Goal: Navigation & Orientation: Find specific page/section

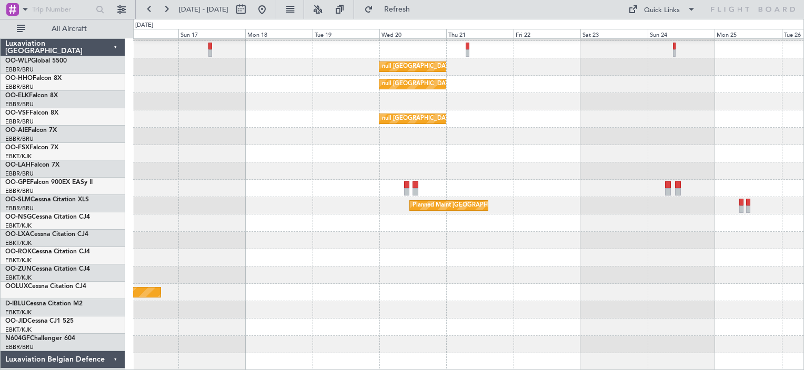
scroll to position [33, 0]
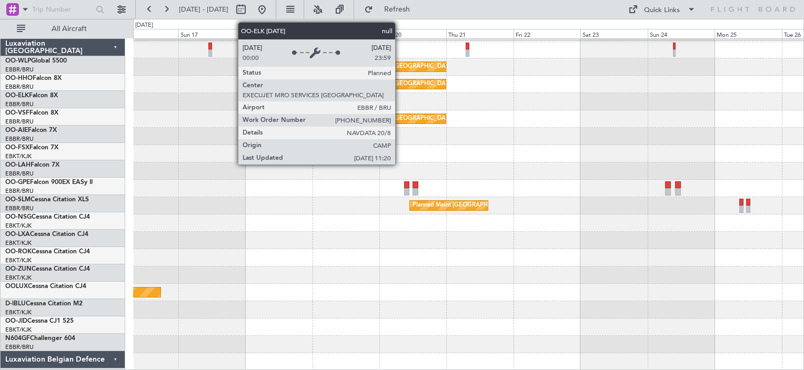
scroll to position [33, 0]
